Goal: Find contact information: Find contact information

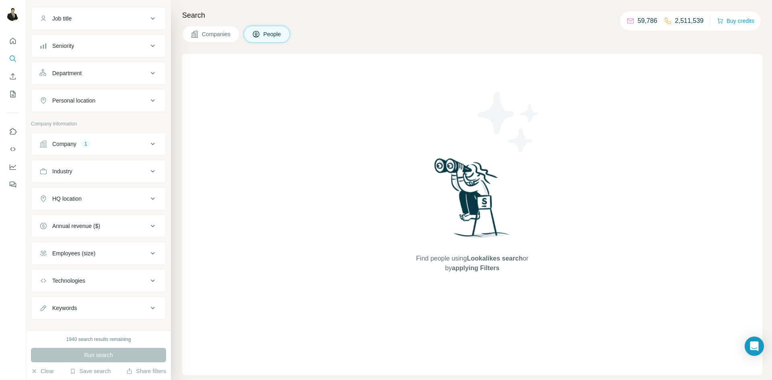
scroll to position [55, 0]
click at [105, 136] on button "Company 1" at bounding box center [98, 145] width 134 height 19
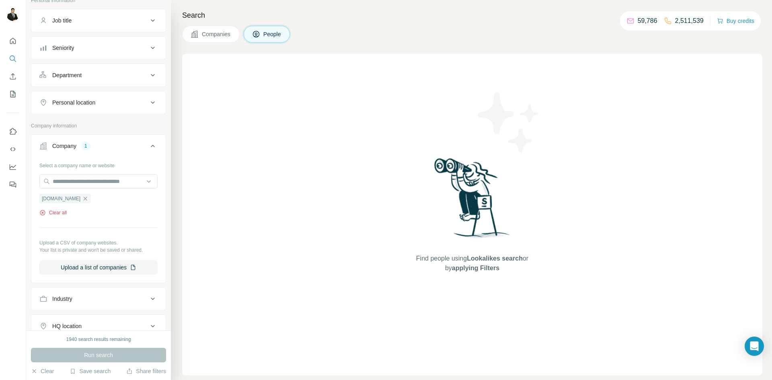
click at [61, 215] on button "Clear all" at bounding box center [52, 212] width 27 height 7
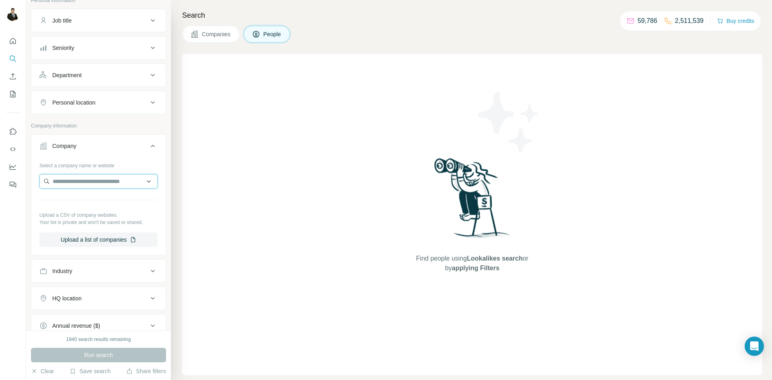
click at [72, 182] on input "text" at bounding box center [98, 181] width 118 height 14
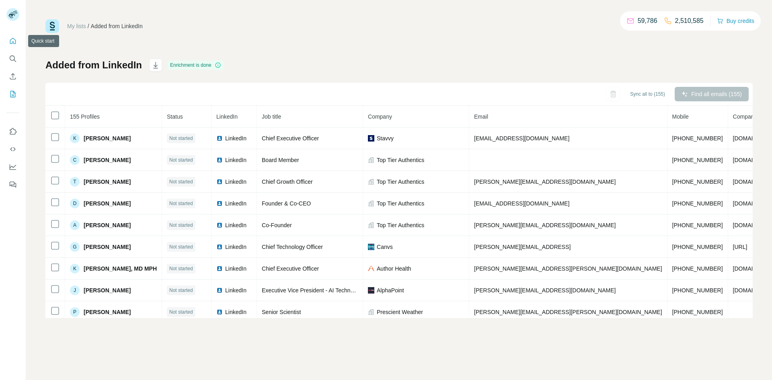
click at [10, 42] on icon "Quick start" at bounding box center [13, 41] width 6 height 6
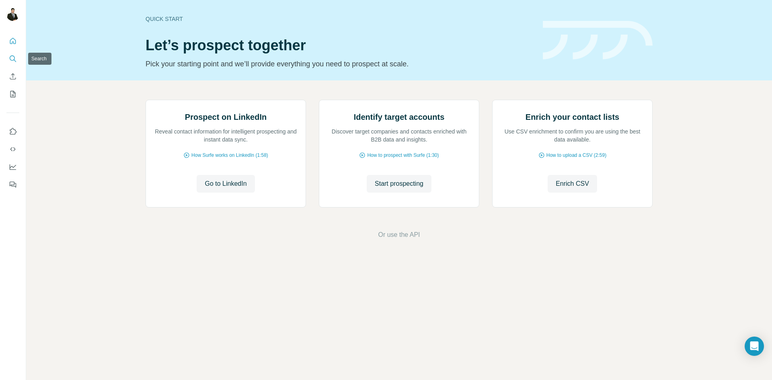
click at [14, 61] on icon "Search" at bounding box center [13, 59] width 8 height 8
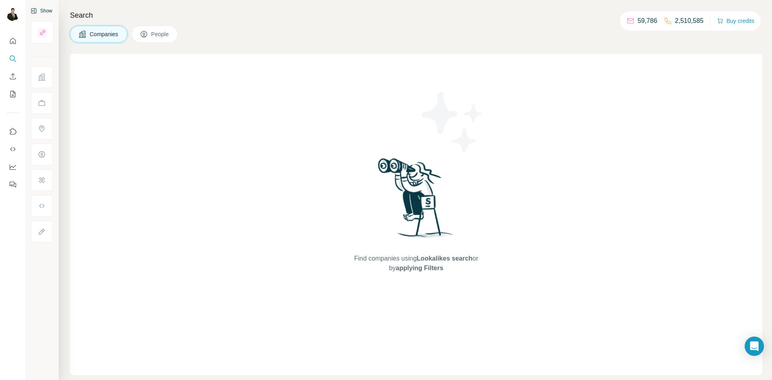
click at [45, 11] on button "Show" at bounding box center [41, 11] width 33 height 12
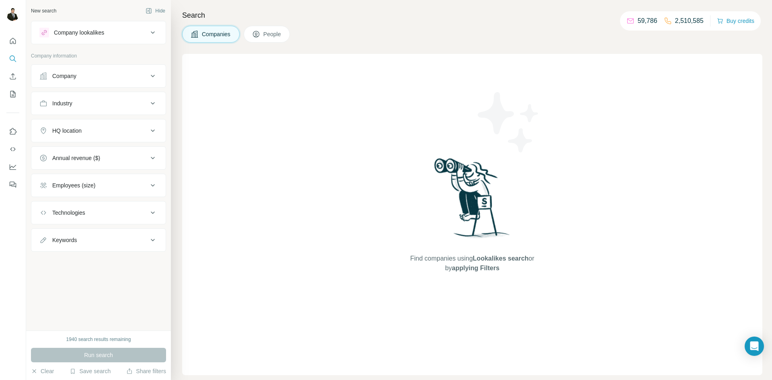
click at [94, 79] on div "Company" at bounding box center [93, 76] width 109 height 8
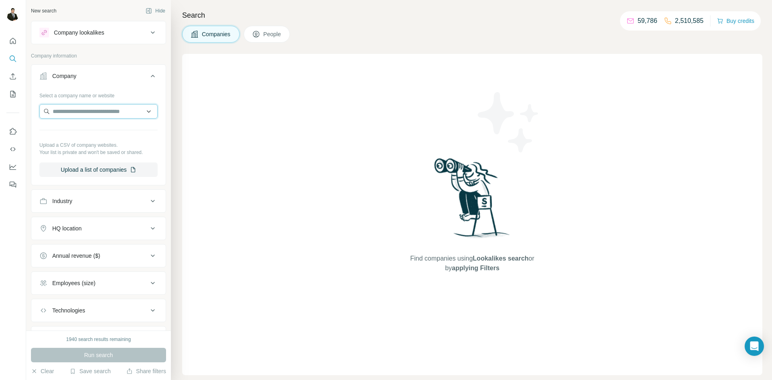
click at [73, 113] on input "text" at bounding box center [98, 111] width 118 height 14
paste input "**********"
type input "**********"
click at [85, 134] on p "[PERSON_NAME][DOMAIN_NAME]" at bounding box center [101, 136] width 78 height 7
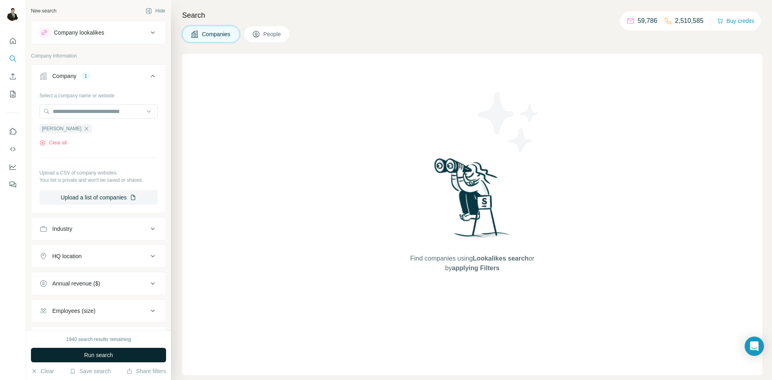
click at [117, 356] on button "Run search" at bounding box center [98, 355] width 135 height 14
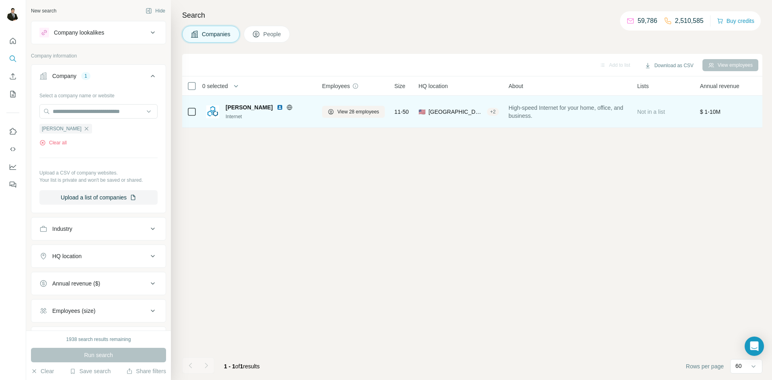
click at [238, 107] on span "[PERSON_NAME]" at bounding box center [248, 107] width 47 height 8
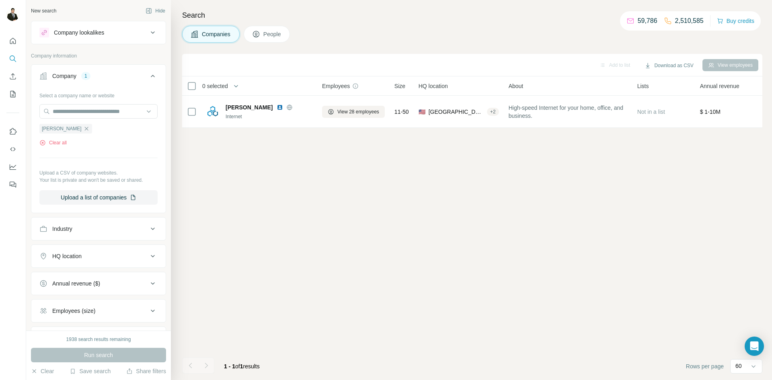
click at [277, 38] on button "People" at bounding box center [267, 34] width 47 height 17
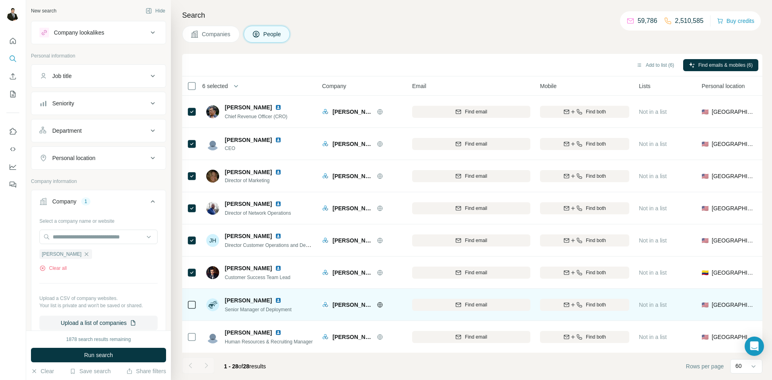
drag, startPoint x: 194, startPoint y: 309, endPoint x: 201, endPoint y: 304, distance: 8.7
click at [194, 308] on icon at bounding box center [192, 305] width 10 height 10
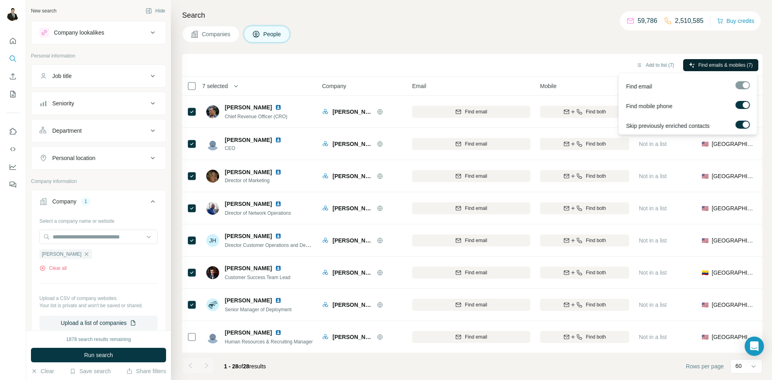
click at [723, 66] on span "Find emails & mobiles (7)" at bounding box center [725, 64] width 54 height 7
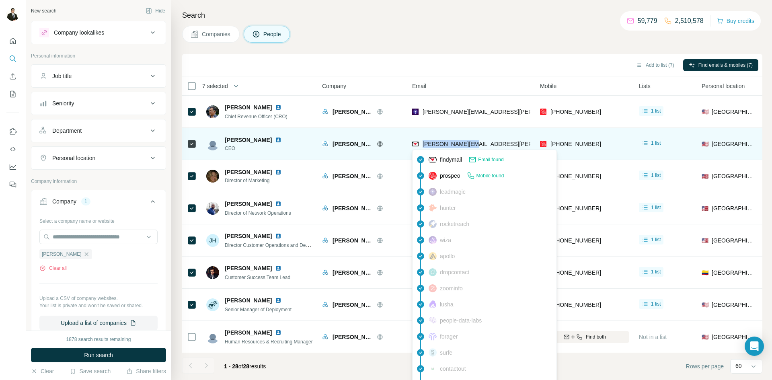
drag, startPoint x: 478, startPoint y: 144, endPoint x: 422, endPoint y: 148, distance: 56.4
click at [422, 148] on div "[PERSON_NAME][EMAIL_ADDRESS][PERSON_NAME][DOMAIN_NAME]" at bounding box center [471, 144] width 118 height 22
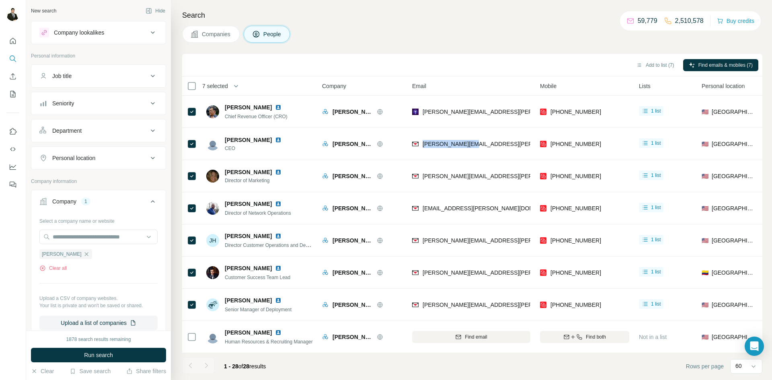
copy span "[PERSON_NAME][EMAIL_ADDRESS][PERSON_NAME][DOMAIN_NAME]"
click at [84, 254] on icon "button" at bounding box center [86, 254] width 4 height 4
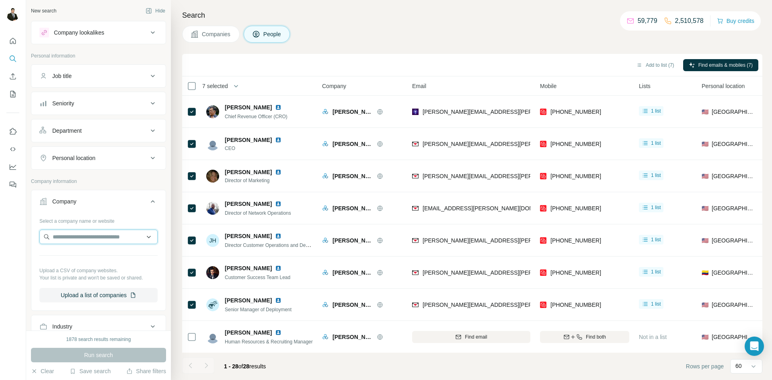
click at [64, 235] on input "text" at bounding box center [98, 237] width 118 height 14
type input "**********"
click at [123, 243] on input "**********" at bounding box center [98, 237] width 118 height 14
drag, startPoint x: 112, startPoint y: 237, endPoint x: 39, endPoint y: 236, distance: 72.8
click at [39, 236] on input "**********" at bounding box center [98, 237] width 118 height 14
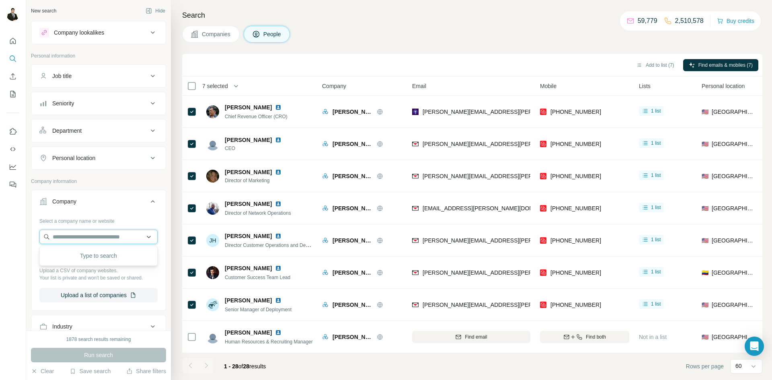
paste input "**********"
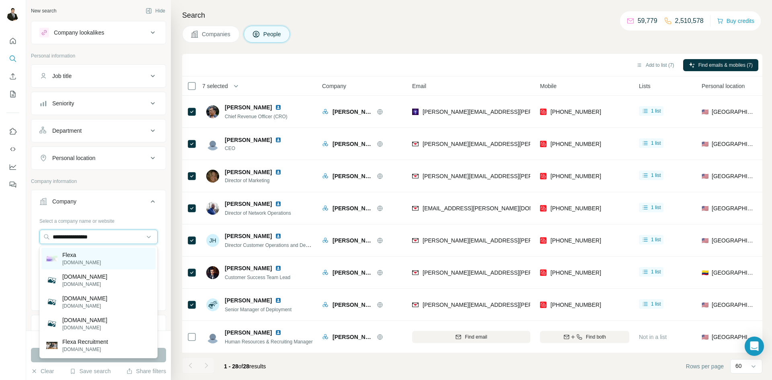
type input "**********"
click at [73, 260] on p "[DOMAIN_NAME]" at bounding box center [81, 262] width 39 height 7
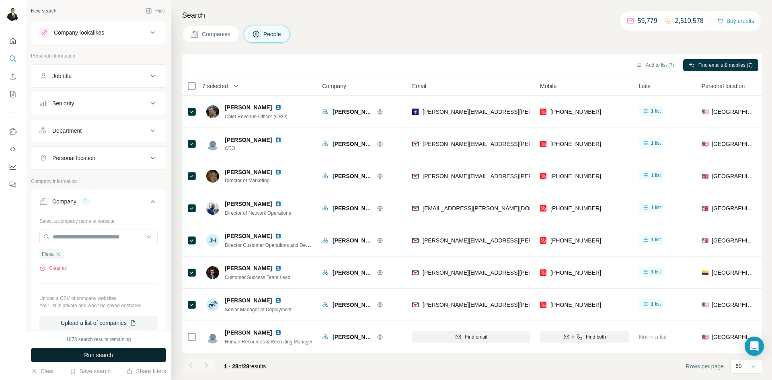
click at [110, 357] on span "Run search" at bounding box center [98, 355] width 29 height 8
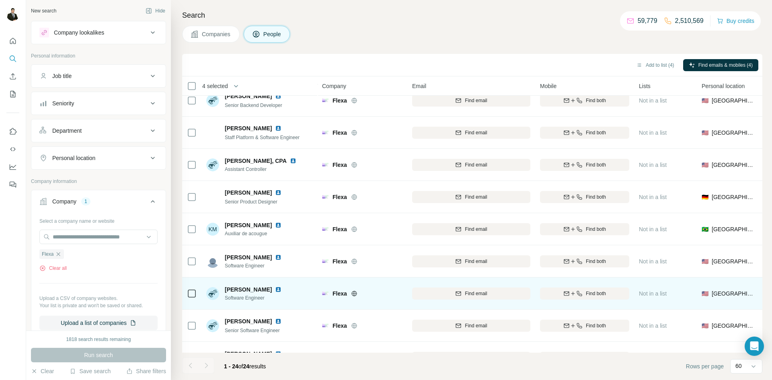
scroll to position [515, 0]
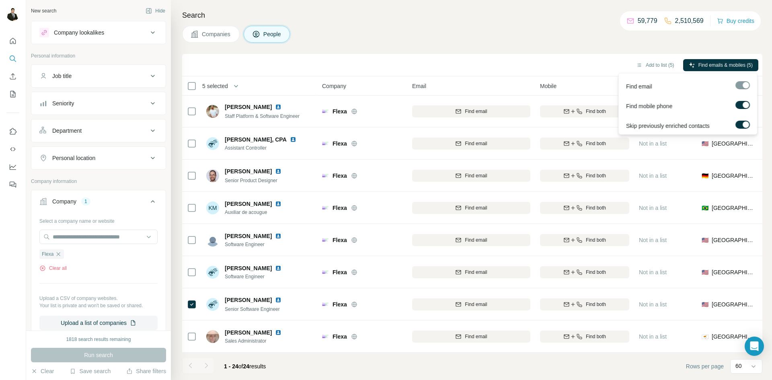
click at [725, 71] on div "Find emails & mobiles (5)" at bounding box center [720, 66] width 75 height 14
click at [723, 70] on button "Find emails & mobiles (5)" at bounding box center [720, 65] width 75 height 12
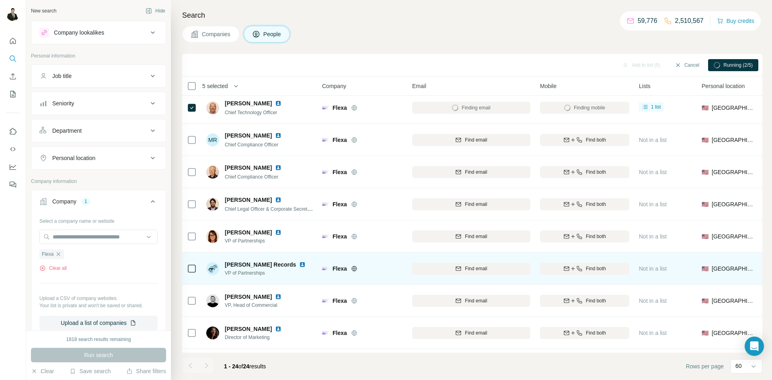
scroll to position [0, 0]
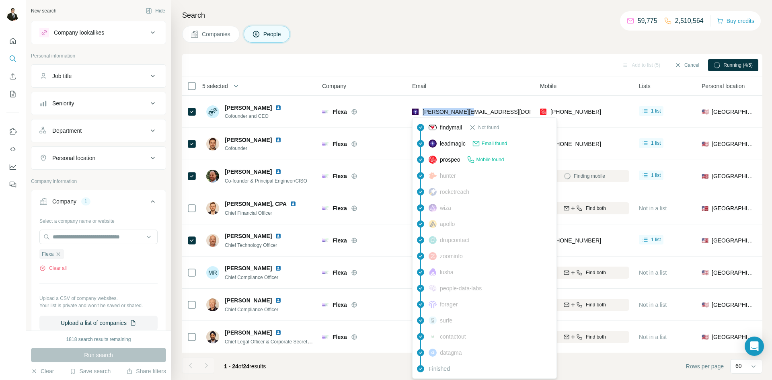
drag, startPoint x: 474, startPoint y: 111, endPoint x: 420, endPoint y: 119, distance: 55.2
click at [422, 112] on div "[PERSON_NAME][EMAIL_ADDRESS][DOMAIN_NAME]" at bounding box center [471, 111] width 118 height 22
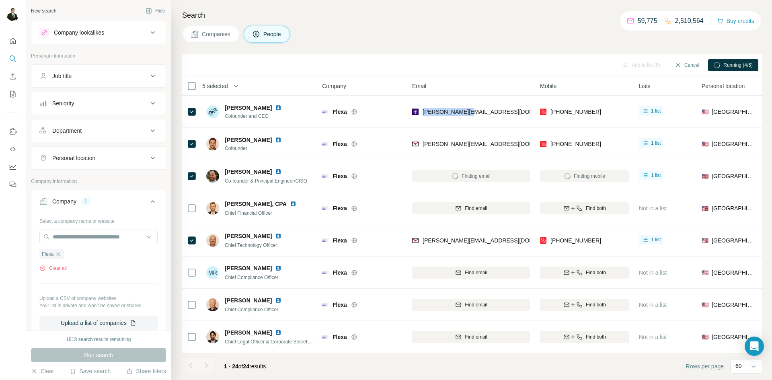
copy span "[PERSON_NAME][EMAIL_ADDRESS][DOMAIN_NAME]"
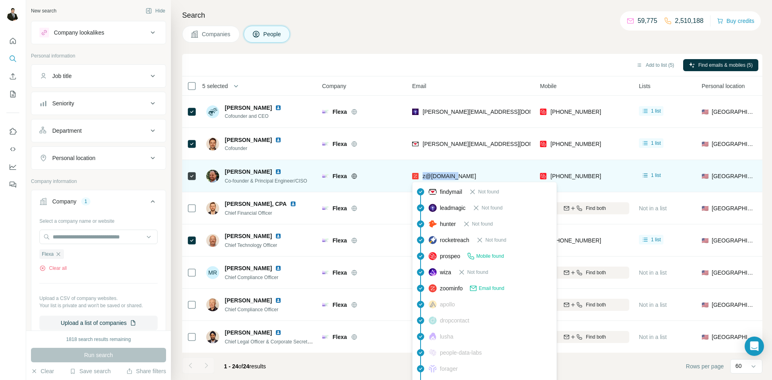
drag, startPoint x: 459, startPoint y: 176, endPoint x: 422, endPoint y: 179, distance: 36.7
click at [422, 179] on div "z@[DOMAIN_NAME]" at bounding box center [471, 176] width 118 height 22
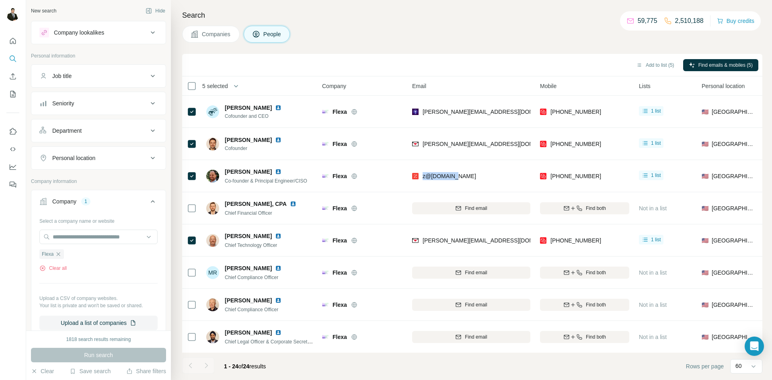
copy span "z@[DOMAIN_NAME]"
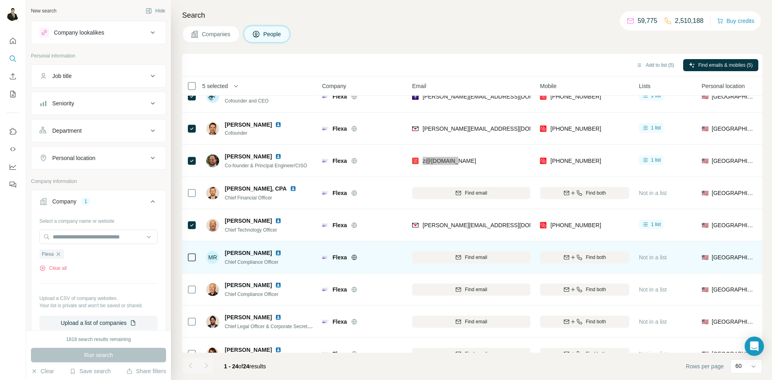
scroll to position [23, 0]
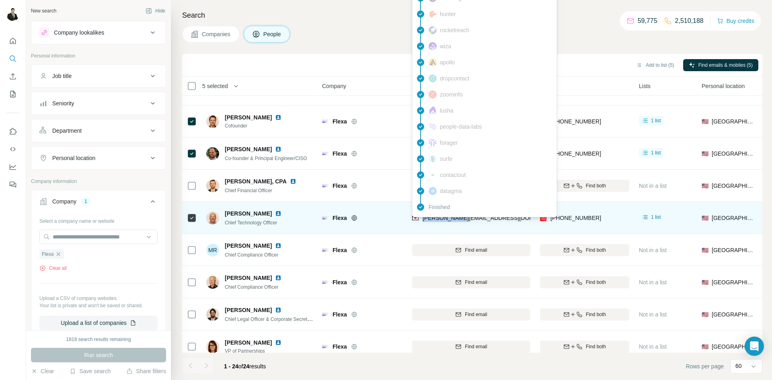
drag, startPoint x: 468, startPoint y: 216, endPoint x: 423, endPoint y: 222, distance: 45.0
click at [423, 222] on div "[PERSON_NAME][EMAIL_ADDRESS][DOMAIN_NAME]" at bounding box center [471, 218] width 118 height 22
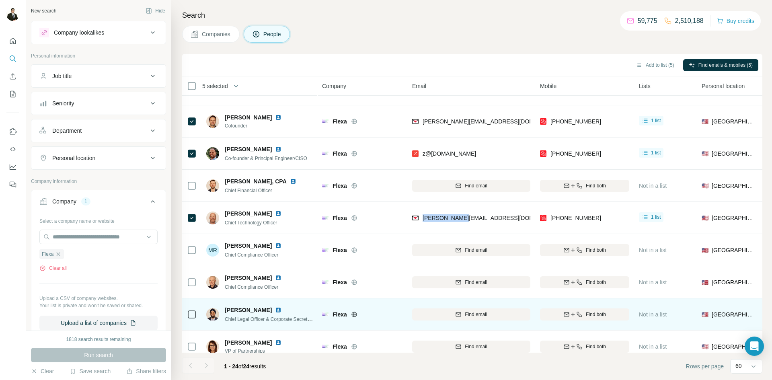
copy span "[PERSON_NAME][EMAIL_ADDRESS][DOMAIN_NAME]"
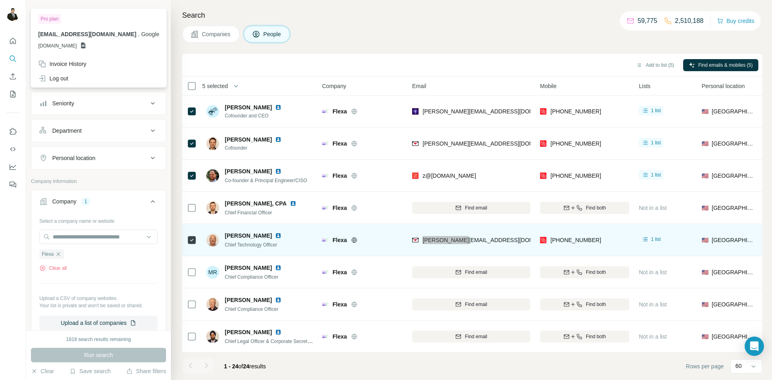
scroll to position [0, 0]
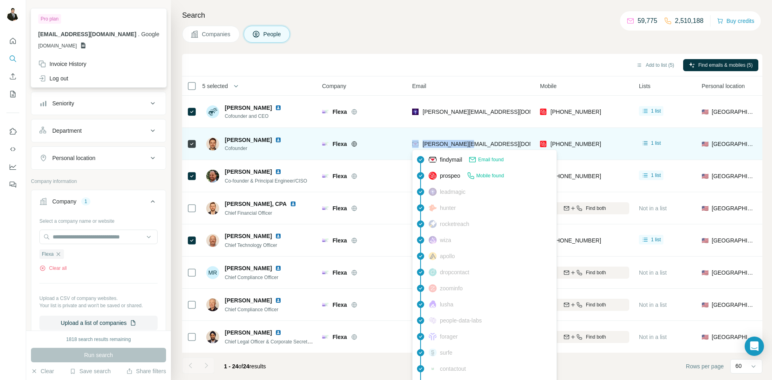
drag, startPoint x: 459, startPoint y: 145, endPoint x: 420, endPoint y: 146, distance: 39.4
click at [420, 146] on div "[PERSON_NAME][EMAIL_ADDRESS][DOMAIN_NAME]" at bounding box center [471, 144] width 118 height 22
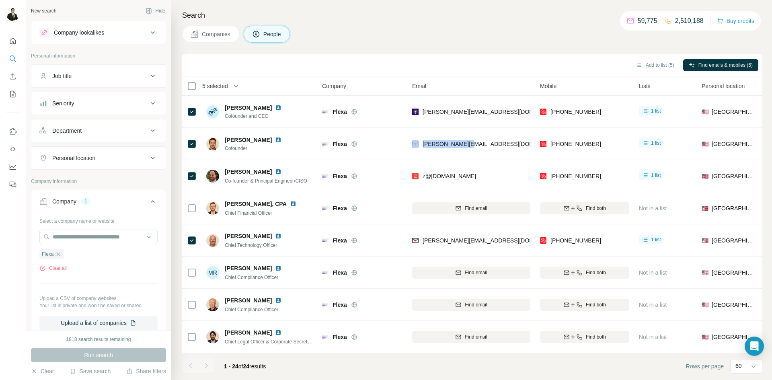
copy div "[PERSON_NAME][EMAIL_ADDRESS][DOMAIN_NAME]"
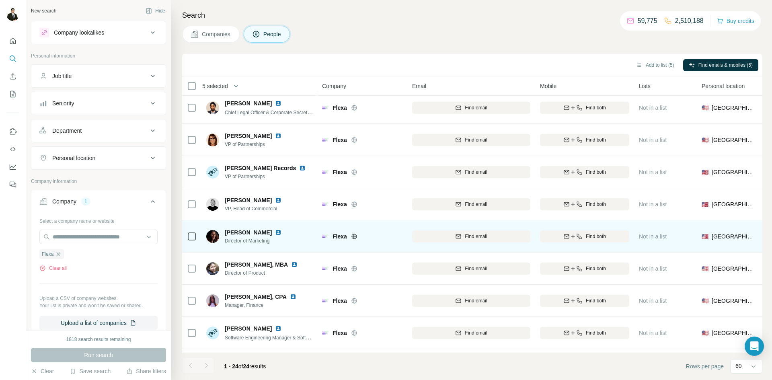
scroll to position [250, 0]
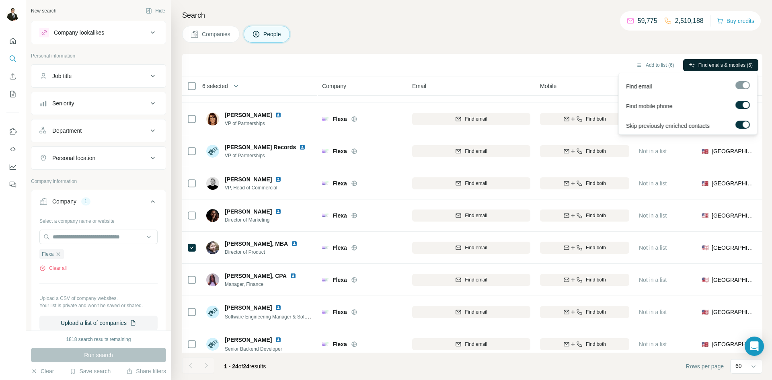
click at [710, 64] on span "Find emails & mobiles (6)" at bounding box center [725, 64] width 54 height 7
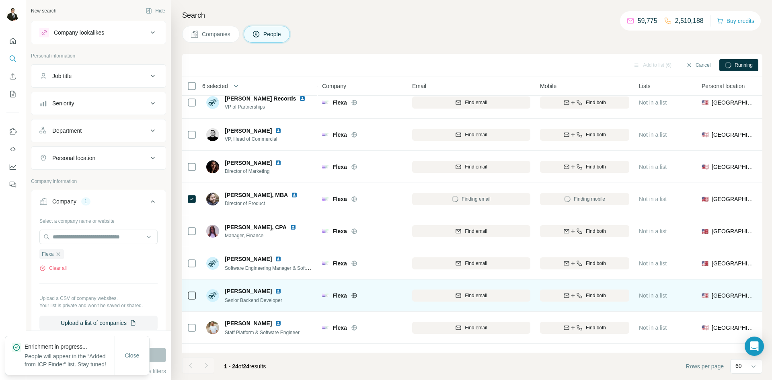
scroll to position [313, 0]
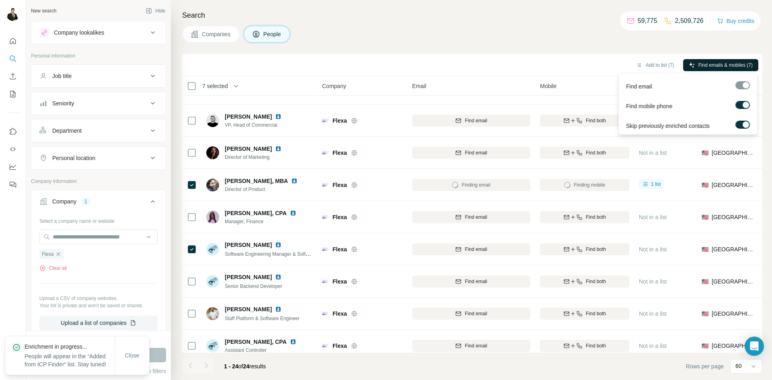
click at [714, 66] on span "Find emails & mobiles (7)" at bounding box center [725, 64] width 54 height 7
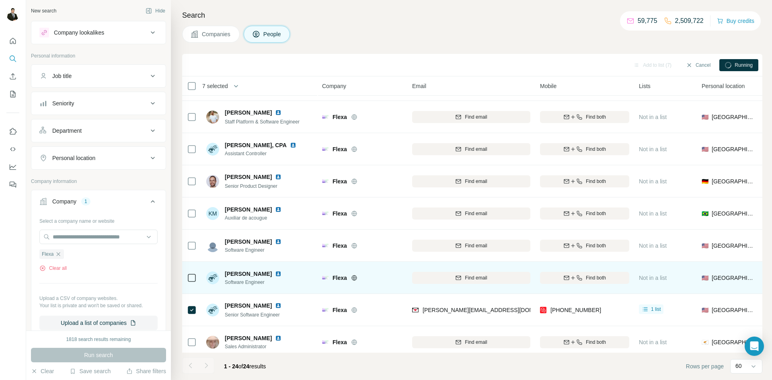
scroll to position [515, 0]
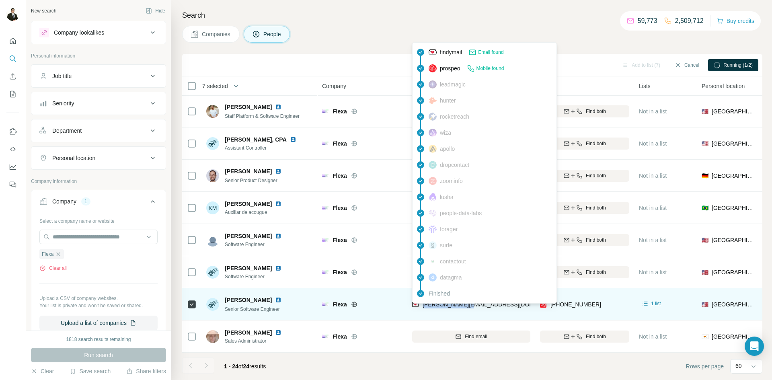
drag, startPoint x: 470, startPoint y: 306, endPoint x: 420, endPoint y: 303, distance: 49.5
click at [420, 303] on div "[PERSON_NAME][EMAIL_ADDRESS][DOMAIN_NAME]" at bounding box center [471, 304] width 118 height 22
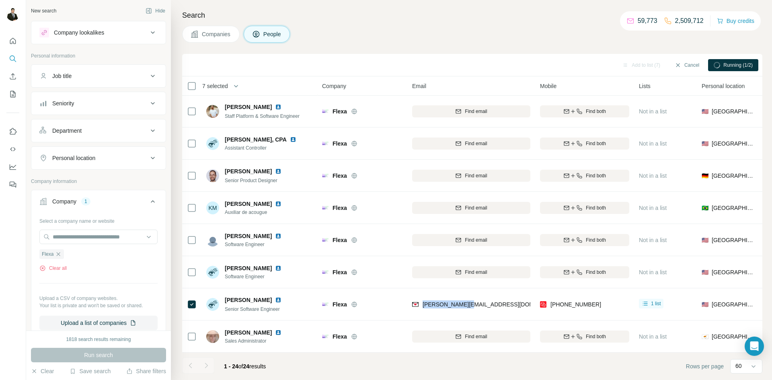
copy span "[PERSON_NAME][EMAIL_ADDRESS][DOMAIN_NAME]"
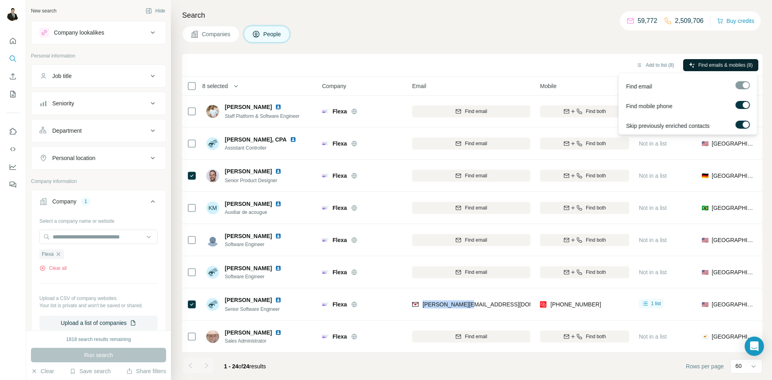
click at [727, 64] on span "Find emails & mobiles (8)" at bounding box center [725, 64] width 54 height 7
